Goal: Navigation & Orientation: Find specific page/section

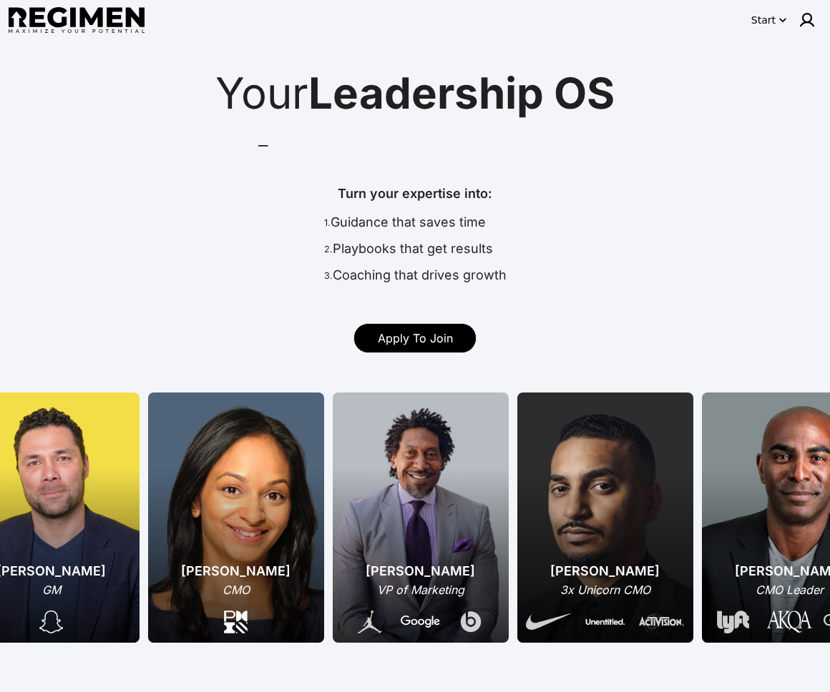
click at [775, 20] on icon "button" at bounding box center [782, 20] width 14 height 14
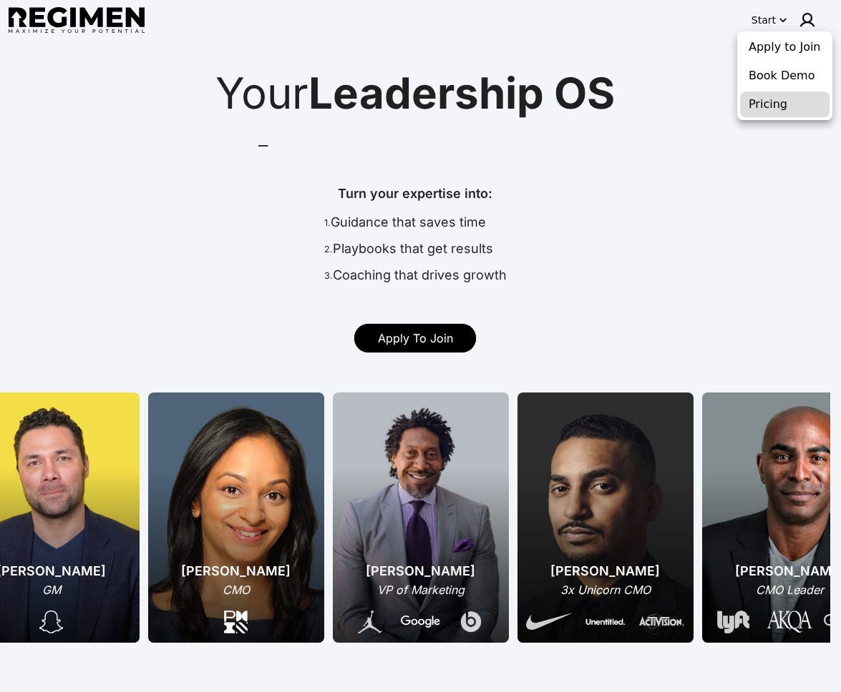
click at [750, 99] on button "Pricing" at bounding box center [784, 105] width 89 height 26
